Goal: Task Accomplishment & Management: Complete application form

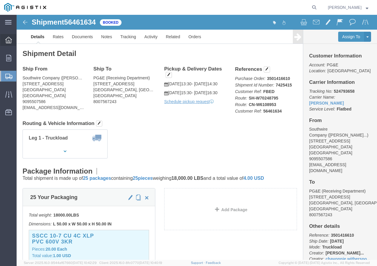
click at [9, 41] on icon at bounding box center [8, 40] width 7 height 7
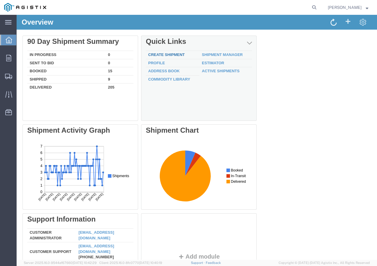
click at [163, 53] on link "Create Shipment" at bounding box center [166, 54] width 36 height 4
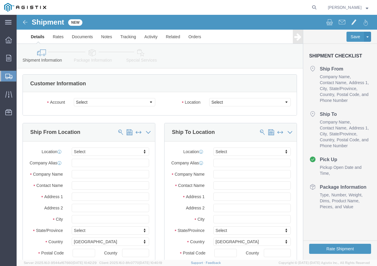
select select
click select "Select PG&E Southwire Company"
select select "9596"
click select "Select PG&E Southwire Company"
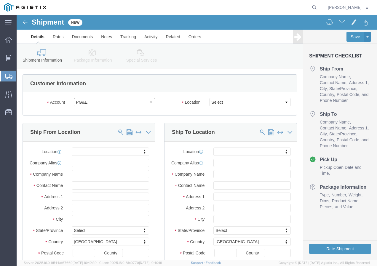
select select "PURCHORD"
select select
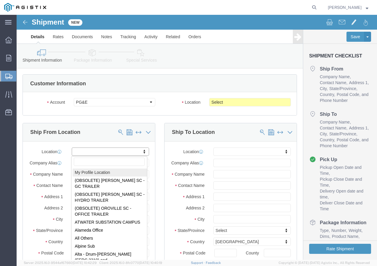
select select "MYPROFILE"
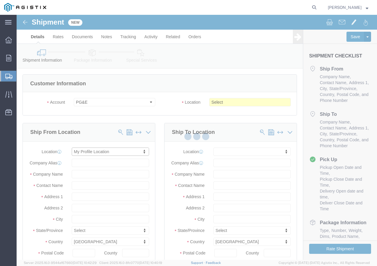
type input "Southwire Company"
type input "[PERSON_NAME]"
type input "[STREET_ADDRESS]"
type input "Fontana"
type input "92337"
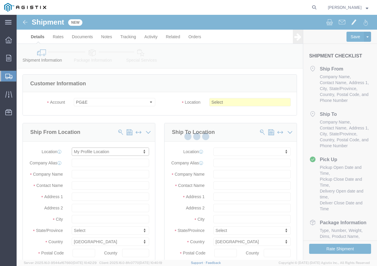
type input "9095507586"
type input "[EMAIL_ADDRESS][DOMAIN_NAME]"
checkbox input "true"
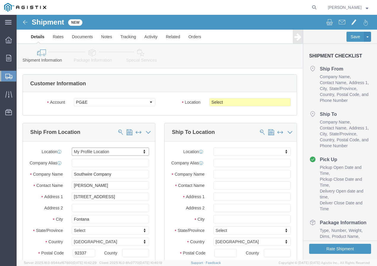
select select "CA"
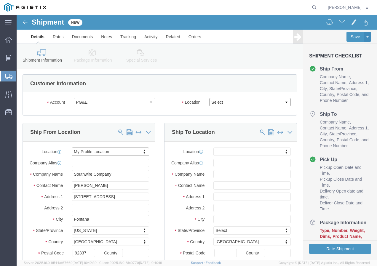
click select "Select All Others [GEOGRAPHIC_DATA] [GEOGRAPHIC_DATA] [GEOGRAPHIC_DATA] [GEOGRA…"
select select "23082"
click select "Select All Others [GEOGRAPHIC_DATA] [GEOGRAPHIC_DATA] [GEOGRAPHIC_DATA] [GEOGRA…"
click span
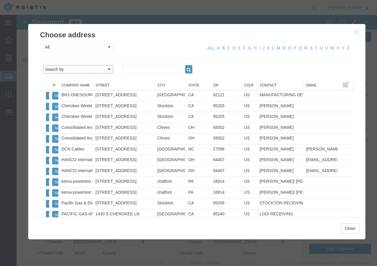
click select "Search by Address Book Name City Company Name Contact Name Country CustomerAlia…"
select select "city"
click select "Search by Address Book Name City Company Name Contact Name Country CustomerAlia…"
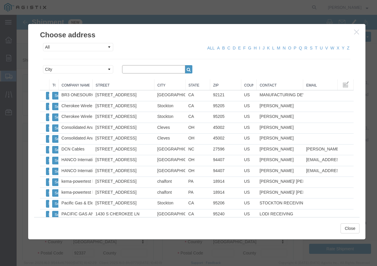
click input "text"
type input "STOCKTON"
click icon "button"
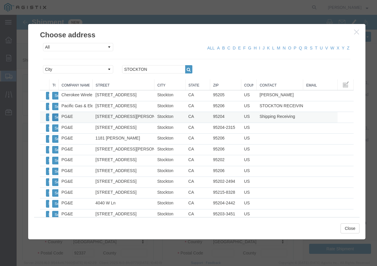
click button "Select"
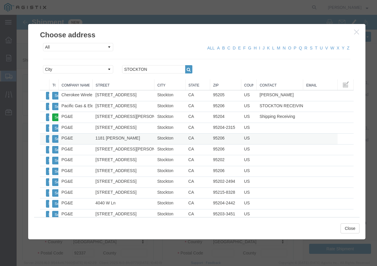
select select
type input "PG&E"
type input "Shipping Receiving"
type input "[STREET_ADDRESS][PERSON_NAME]"
type input "Stockton"
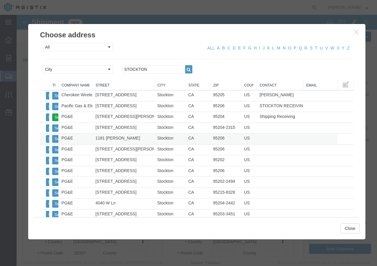
type input "95204"
select select "CA"
click button "Close"
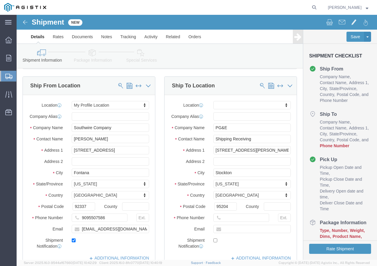
scroll to position [118, 0]
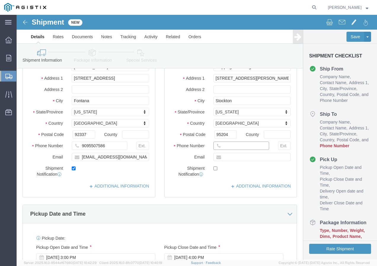
click input "text"
paste input "[PHONE_NUMBER]"
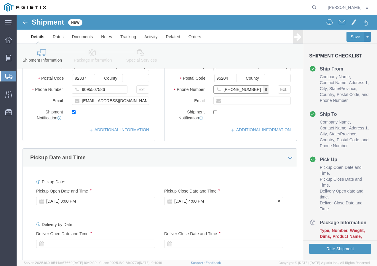
scroll to position [207, 0]
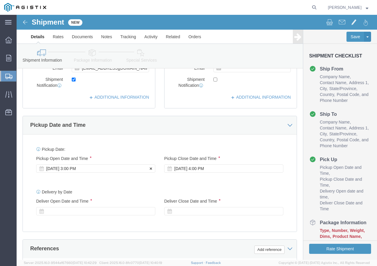
type input "[PHONE_NUMBER]"
click div "[DATE] 3:00 PM"
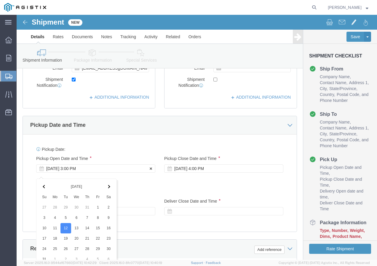
scroll to position [351, 0]
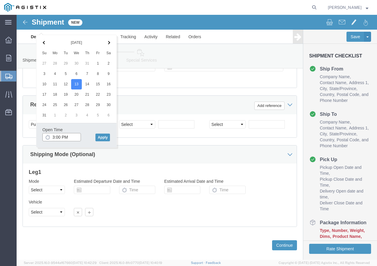
click input "3:00 PM"
type input "2:00 PM"
click button "Apply"
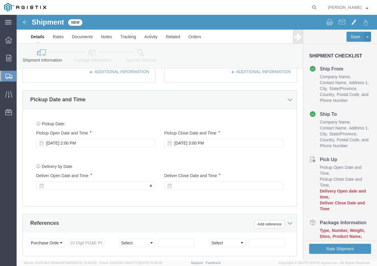
click div
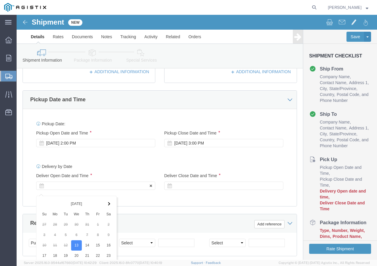
scroll to position [365, 0]
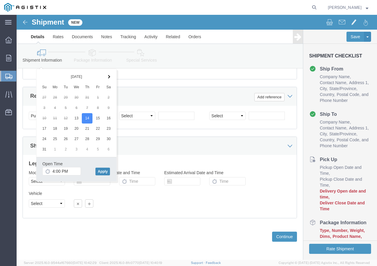
click button "Apply"
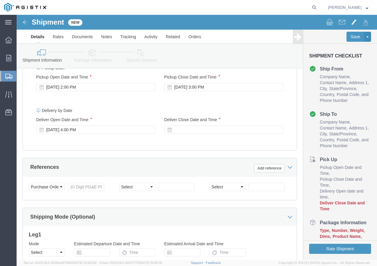
scroll to position [276, 0]
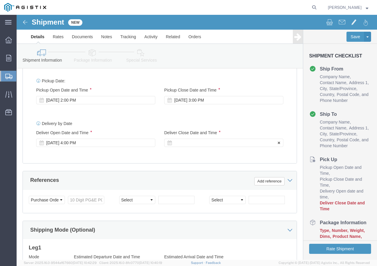
click div
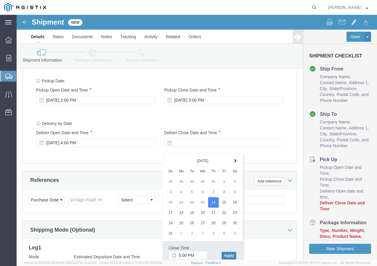
click button "Apply"
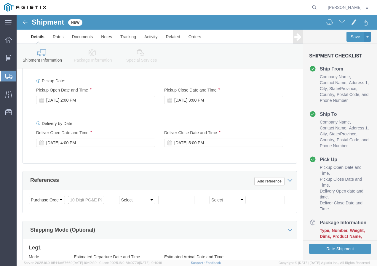
click input "text"
paste input "3501413247"
type input "3501413247"
click select "Select Account Type Activity ID Airline Appointment Number ASN Batch Request # …"
select select "SHIPMENTIDNUM"
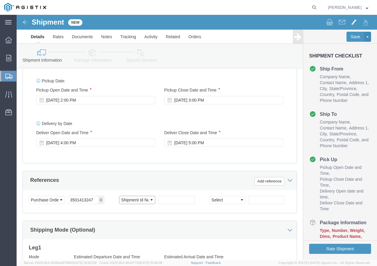
click select "Select Account Type Activity ID Airline Appointment Number ASN Batch Request # …"
drag, startPoint x: 160, startPoint y: 190, endPoint x: 179, endPoint y: 190, distance: 19.8
click input "text"
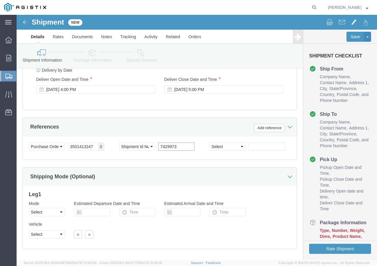
scroll to position [335, 0]
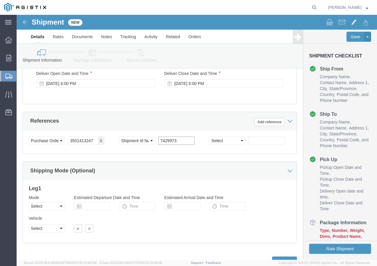
type input "7429973"
click select "Select Air Less than Truckload Multi-Leg Ocean Freight Rail Small Parcel Truckl…"
select select "LTL"
click select "Select Air Less than Truckload Multi-Leg Ocean Freight Rail Small Parcel Truckl…"
click select "Select Straight Truck"
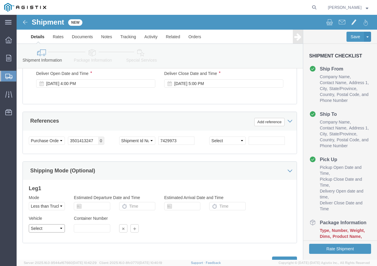
select select "STTR"
click select "Select Straight Truck"
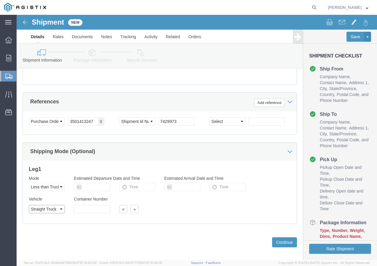
scroll to position [365, 0]
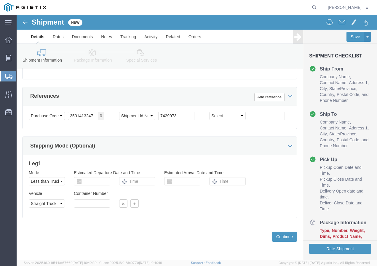
click div "Previous Continue"
click button "Continue"
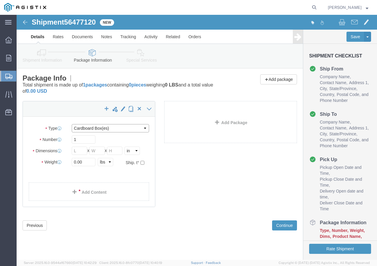
click select "Select Bulk Bundle(s) Cardboard Box(es) Carton(s) Crate(s) Drum(s) (Fiberboard)…"
select select "YRPK"
click select "Select Bulk Bundle(s) Cardboard Box(es) Carton(s) Crate(s) Drum(s) (Fiberboard)…"
click input "text"
type input "50"
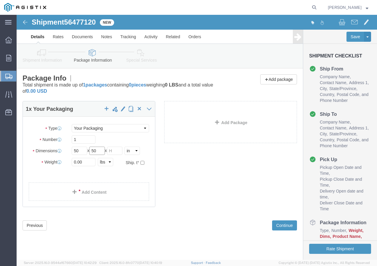
type input "50"
drag, startPoint x: 70, startPoint y: 146, endPoint x: 47, endPoint y: 147, distance: 23.1
click div "Weight 0.00 Select kgs lbs Ship. t°"
type input "25"
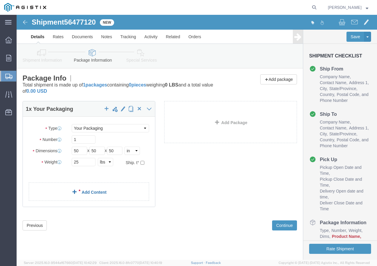
click link "Add Content"
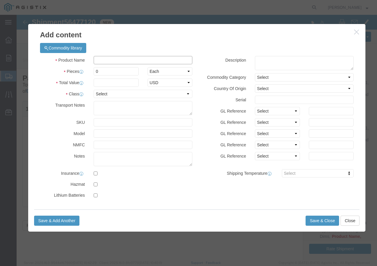
click input "text"
paste input "THHN 12 Str Cu We 500SpC"
type input "THHN 12 Str Cu We 500SpC"
click div
click input "0"
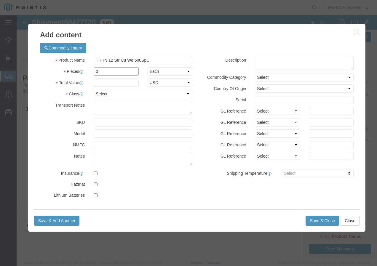
click input "0"
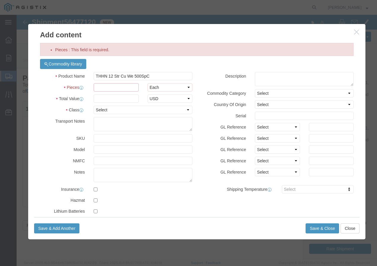
click input "Pieces : This field is required."
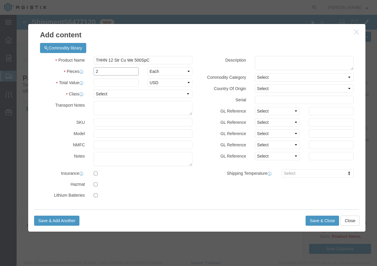
type input "2"
click input "text"
type input "1"
click select "Select 50 55 60 65 70 85 92.5 100 125 175 250 300 400"
select select "100"
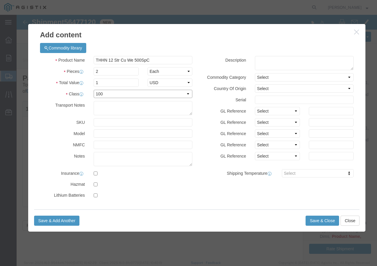
click select "Select 50 55 60 65 70 85 92.5 100 125 175 250 300 400"
click button "Save & Close"
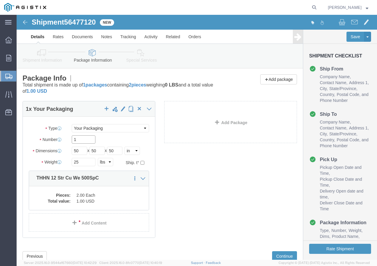
click input "1"
type input "1"
type input "2"
click button "Rate Shipment"
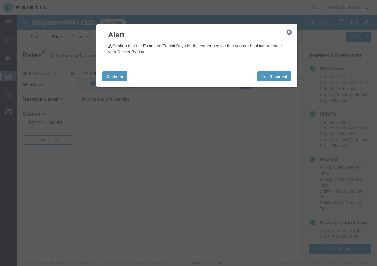
click at [288, 31] on icon "button" at bounding box center [288, 32] width 5 height 5
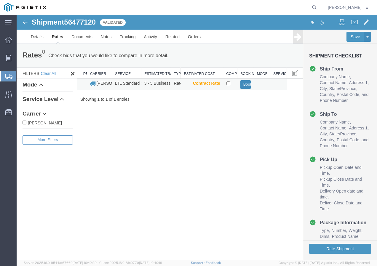
click at [242, 84] on button "Book" at bounding box center [245, 84] width 11 height 9
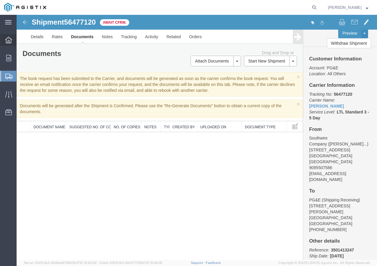
click at [7, 40] on icon at bounding box center [8, 40] width 7 height 7
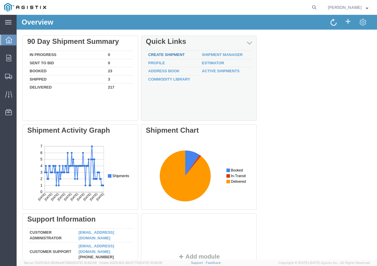
click at [166, 54] on link "Create Shipment" at bounding box center [166, 54] width 36 height 4
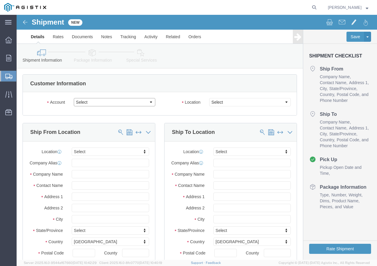
click select "Select PG&E Southwire Company"
select select "9596"
click select "Select PG&E Southwire Company"
select select "PURCHORD"
select select
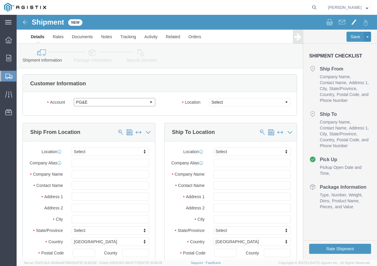
select select
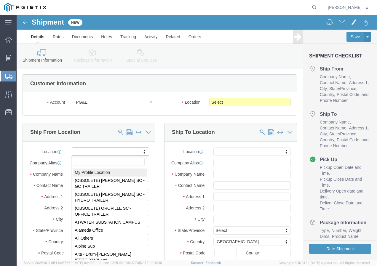
select select "MYPROFILE"
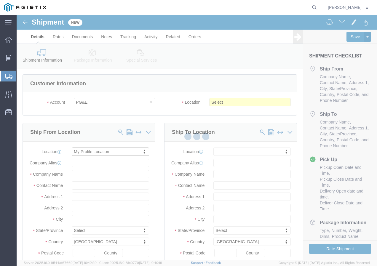
type input "Southwire Company"
type input "[PERSON_NAME]"
type input "[STREET_ADDRESS]"
type input "Fontana"
type input "92337"
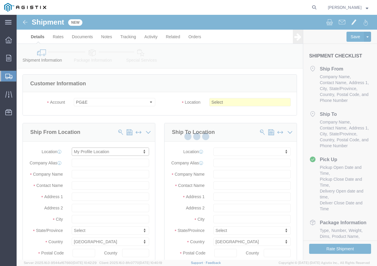
type input "9095507586"
type input "[EMAIL_ADDRESS][DOMAIN_NAME]"
checkbox input "true"
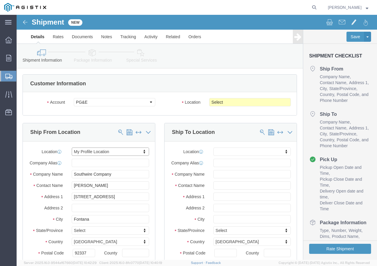
select select "CA"
click select "Select All Others [GEOGRAPHIC_DATA] [GEOGRAPHIC_DATA] [GEOGRAPHIC_DATA] [GEOGRA…"
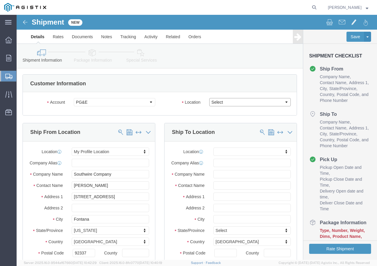
select select "23082"
click select "Select All Others [GEOGRAPHIC_DATA] [GEOGRAPHIC_DATA] [GEOGRAPHIC_DATA] [GEOGRA…"
click span
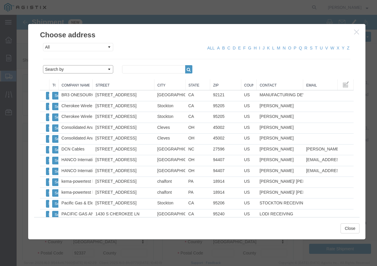
click select "Search by Address Book Name City Company Name Contact Name Country CustomerAlia…"
select select "city"
click select "Search by Address Book Name City Company Name Contact Name Country CustomerAlia…"
click input "text"
type input "STOCKTON"
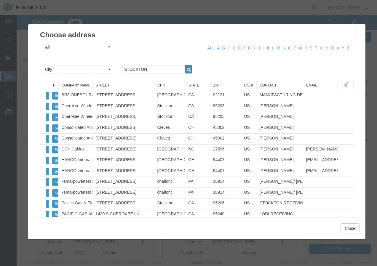
click icon "button"
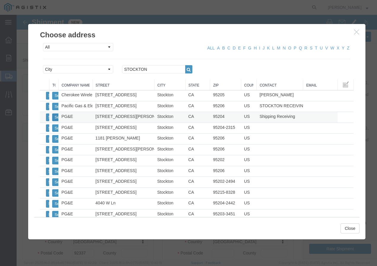
click button "Select"
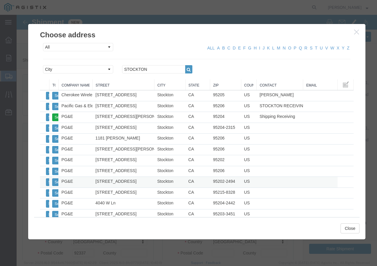
select select
type input "PG&E"
type input "Shipping Receiving"
type input "[STREET_ADDRESS][PERSON_NAME]"
type input "Stockton"
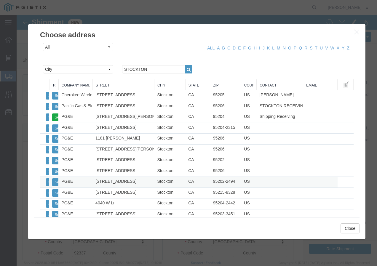
type input "95204"
select select "CA"
click button "Close"
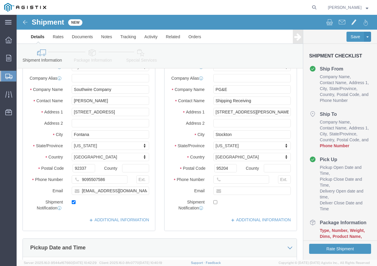
scroll to position [89, 0]
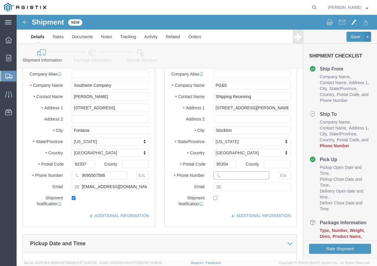
click input "text"
paste input "[PHONE_NUMBER]"
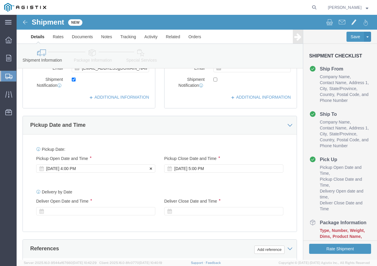
type input "[PHONE_NUMBER]"
click div "[DATE] 4:00 PM"
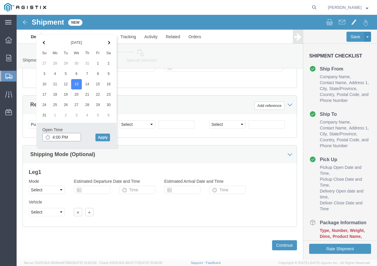
click input "4:00 PM"
type input "2:00 PM"
click button "Apply"
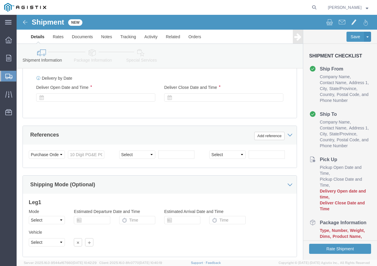
scroll to position [292, 0]
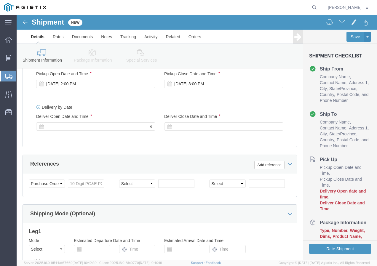
click div
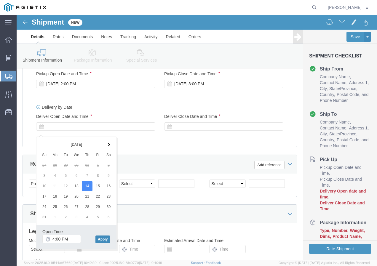
click button "Apply"
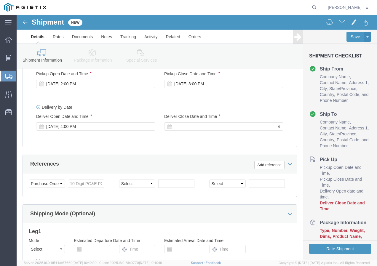
click div
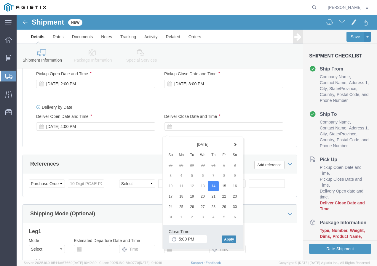
click button "Apply"
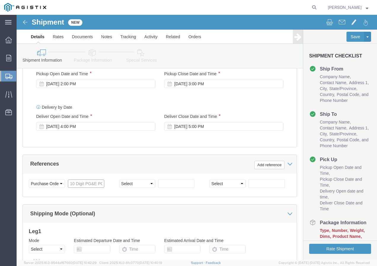
click input "text"
paste input "3501413175"
type input "3501413175"
drag, startPoint x: 129, startPoint y: 175, endPoint x: 133, endPoint y: 171, distance: 4.8
click select "Select Account Type Activity ID Airline Appointment Number ASN Batch Request # …"
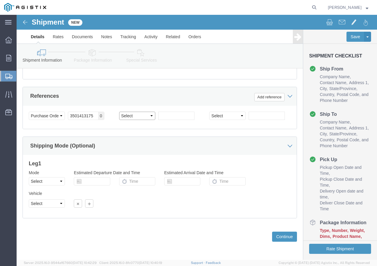
scroll to position [365, 0]
click select "Select Account Type Activity ID Airline Appointment Number ASN Batch Request # …"
select select "SHIPMENTIDNUM"
click select "Select Account Type Activity ID Airline Appointment Number ASN Batch Request # …"
click input "text"
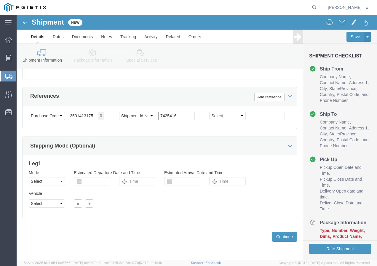
type input "7425416"
click select "Select Air Less than Truckload Multi-Leg Ocean Freight Rail Small Parcel Truckl…"
select select "LTL"
click select "Select Air Less than Truckload Multi-Leg Ocean Freight Rail Small Parcel Truckl…"
click select "Select Straight Truck"
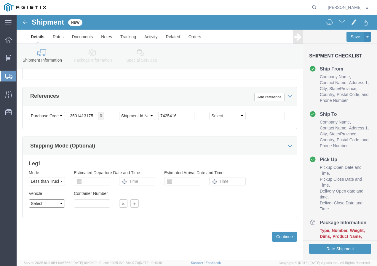
select select "STTR"
click select "Select Straight Truck"
drag, startPoint x: 253, startPoint y: 218, endPoint x: 258, endPoint y: 218, distance: 5.3
click button "Continue"
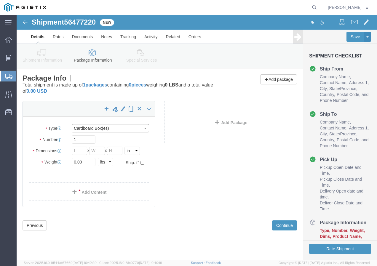
click select "Select Bulk Bundle(s) Cardboard Box(es) Carton(s) Crate(s) Drum(s) (Fiberboard)…"
select select "YRPK"
click select "Select Bulk Bundle(s) Cardboard Box(es) Carton(s) Crate(s) Drum(s) (Fiberboard)…"
click input "text"
type input "50"
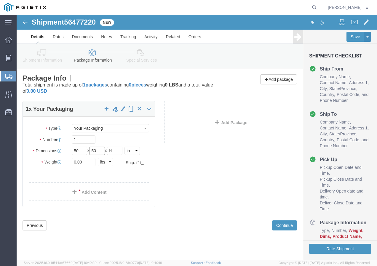
type input "50"
drag, startPoint x: 56, startPoint y: 150, endPoint x: 49, endPoint y: 147, distance: 7.2
click div "0.00 Select kgs lbs"
type input "98"
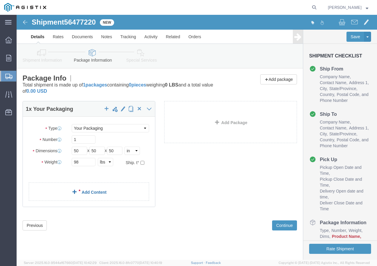
click link "Add Content"
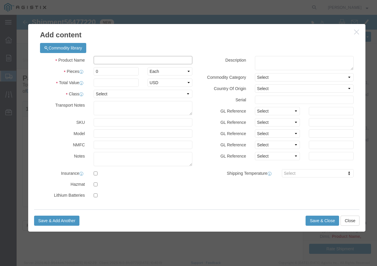
click input "text"
paste input "THHN 12 Str Cu Yw 500SpC"
type input "THHN 12 Str Cu Yw 500SpC"
click input "0"
type input "4"
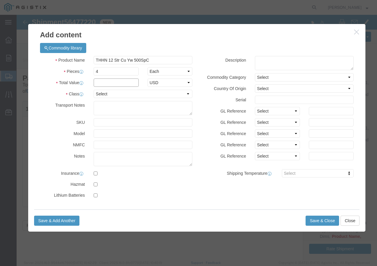
click input "text"
type input "1"
click select "Select 50 55 60 65 70 85 92.5 100 125 175 250 300 400"
select select "100"
drag, startPoint x: 87, startPoint y: 79, endPoint x: 94, endPoint y: 89, distance: 12.7
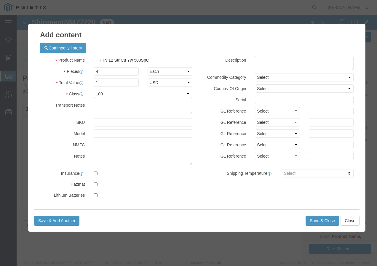
click select "Select 50 55 60 65 70 85 92.5 100 125 175 250 300 400"
click button "Save & Add Another"
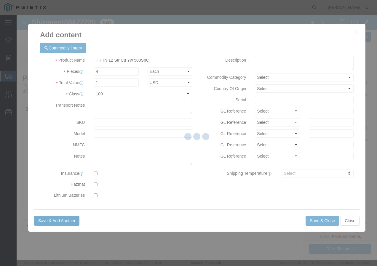
select select "EA"
select select
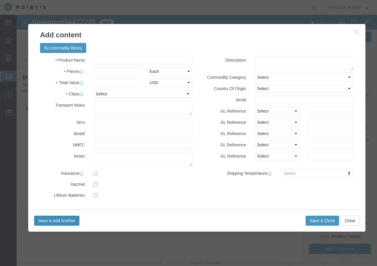
select select "USD"
click input "text"
paste input "THHN 12 Str Cu Oe 500SpC"
type input "THHN 12 Str Cu Oe 500SpC"
click input "text"
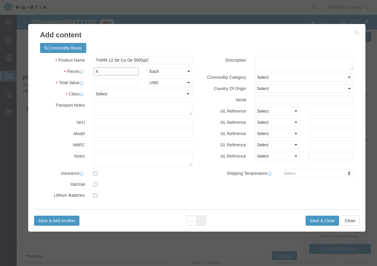
type input "4"
click input "text"
type input "1"
click select "Select 50 55 60 65 70 85 92.5 100 125 175 250 300 400"
select select "100"
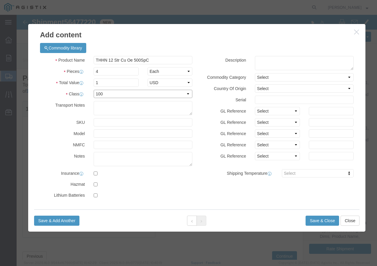
click select "Select 50 55 60 65 70 85 92.5 100 125 175 250 300 400"
click button "Save & Close"
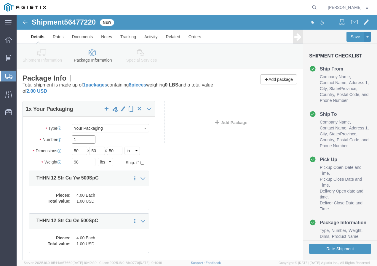
click input "1"
type input "8"
click button "Rate Shipment"
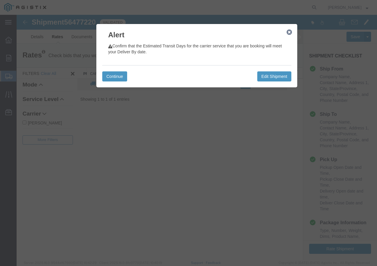
click at [289, 32] on icon "button" at bounding box center [288, 32] width 5 height 5
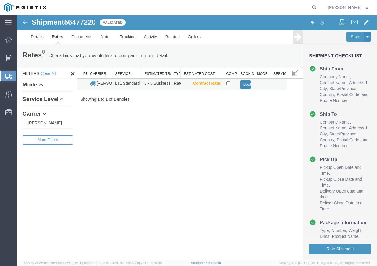
click at [246, 84] on button "Book" at bounding box center [245, 84] width 11 height 9
